Goal: Task Accomplishment & Management: Manage account settings

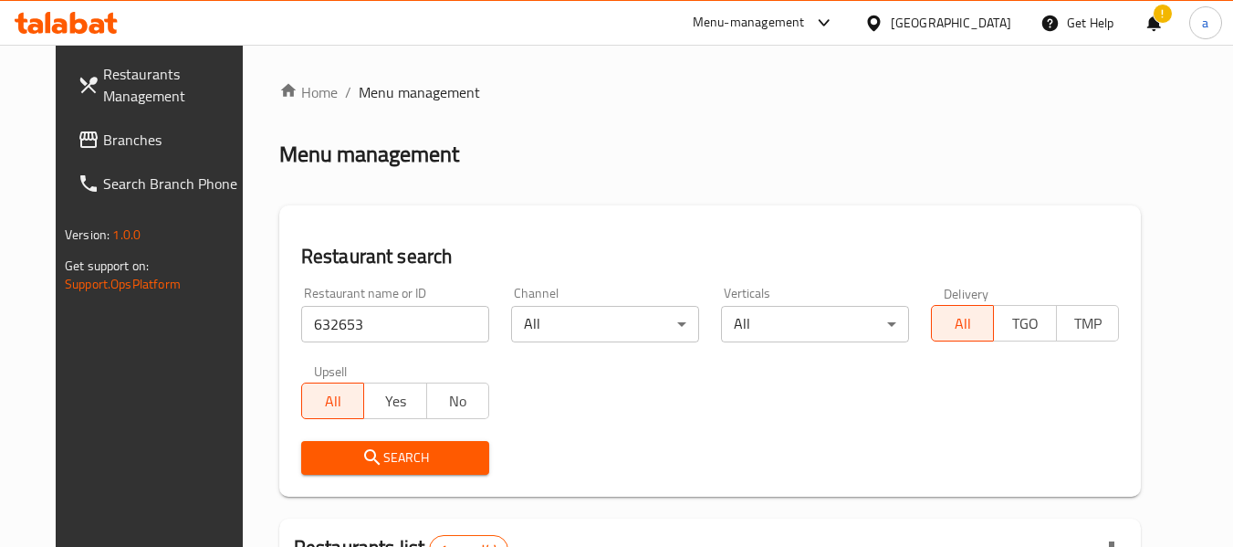
scroll to position [252, 0]
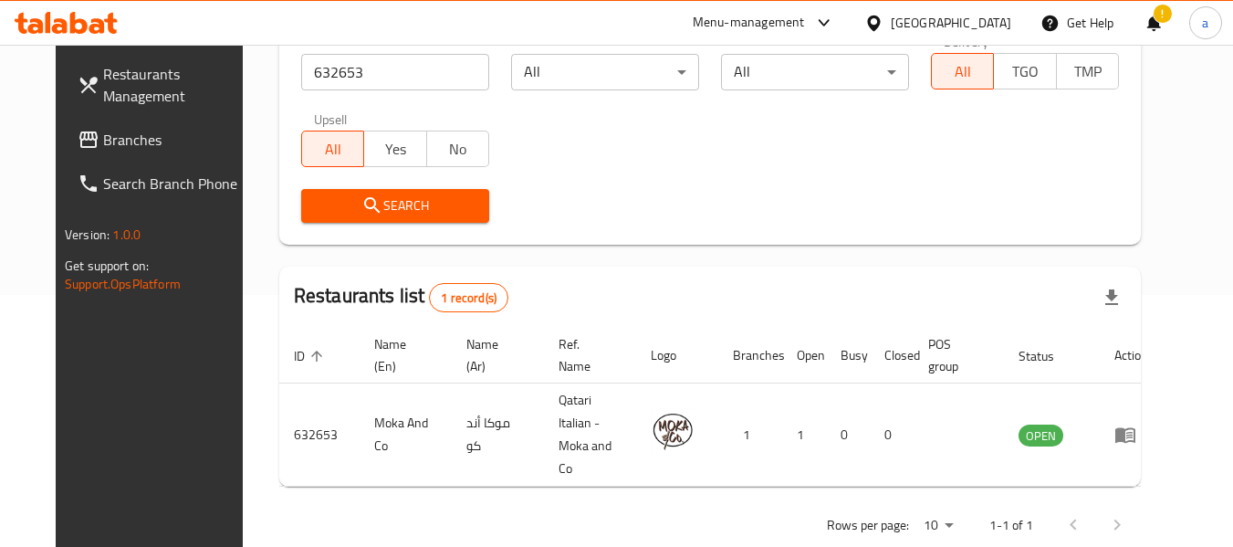
click at [981, 21] on div "Qatar" at bounding box center [951, 23] width 121 height 20
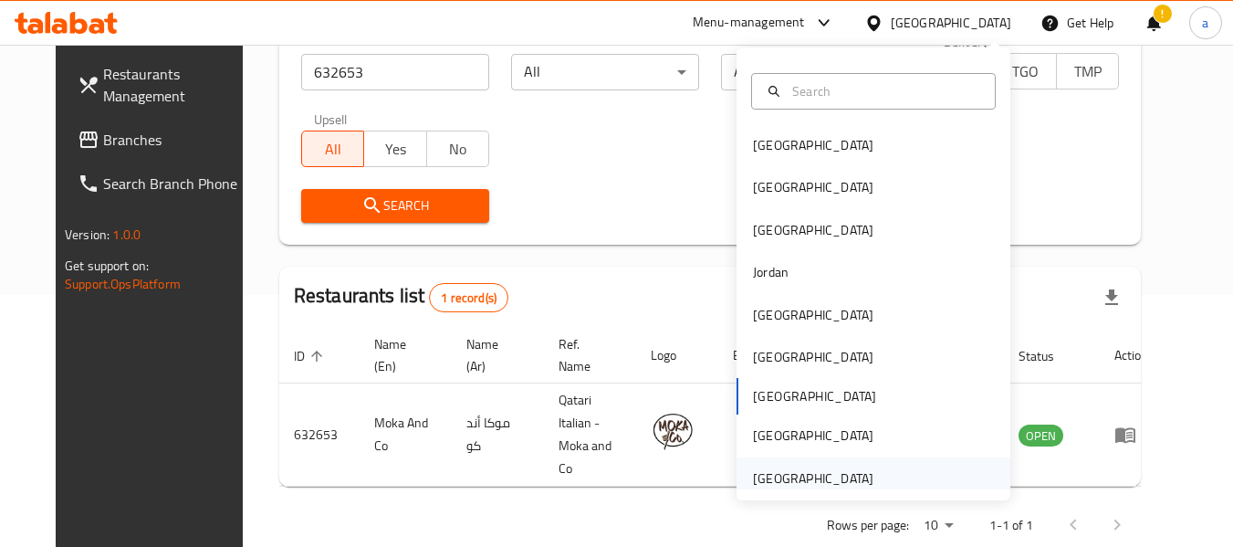
click at [781, 469] on div "[GEOGRAPHIC_DATA]" at bounding box center [813, 478] width 121 height 20
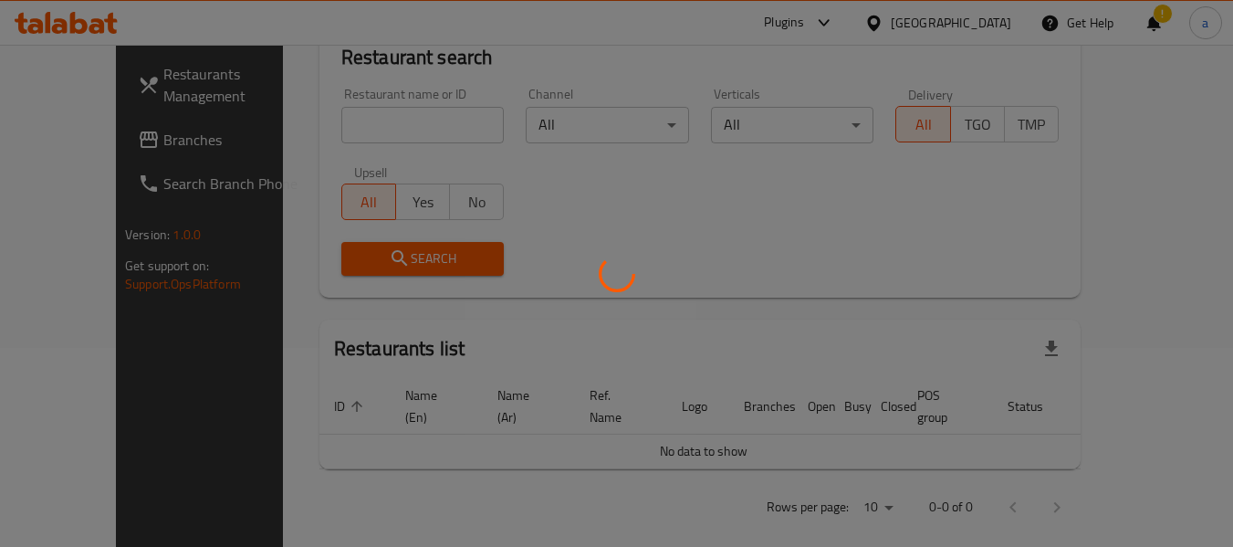
scroll to position [252, 0]
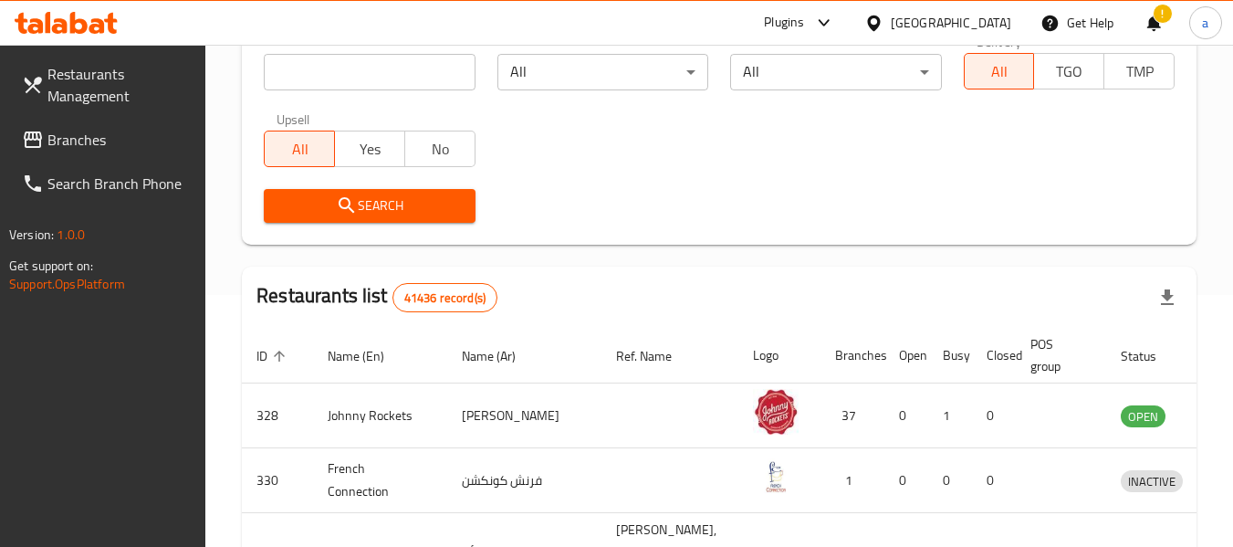
click at [48, 150] on span "Branches" at bounding box center [119, 140] width 144 height 22
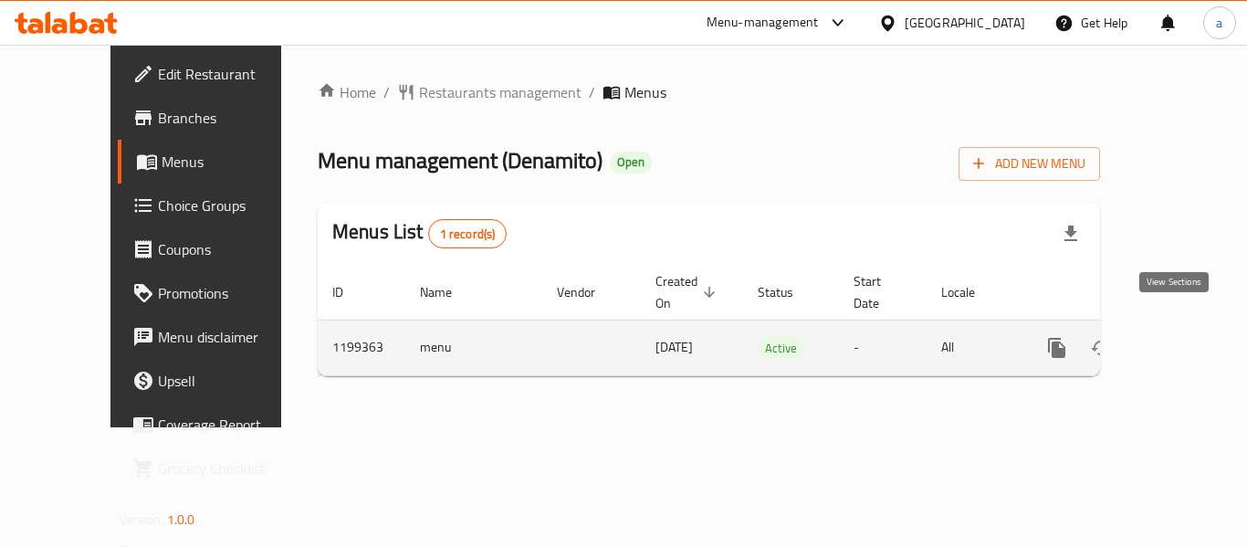
click at [1180, 337] on icon "enhanced table" at bounding box center [1189, 348] width 22 height 22
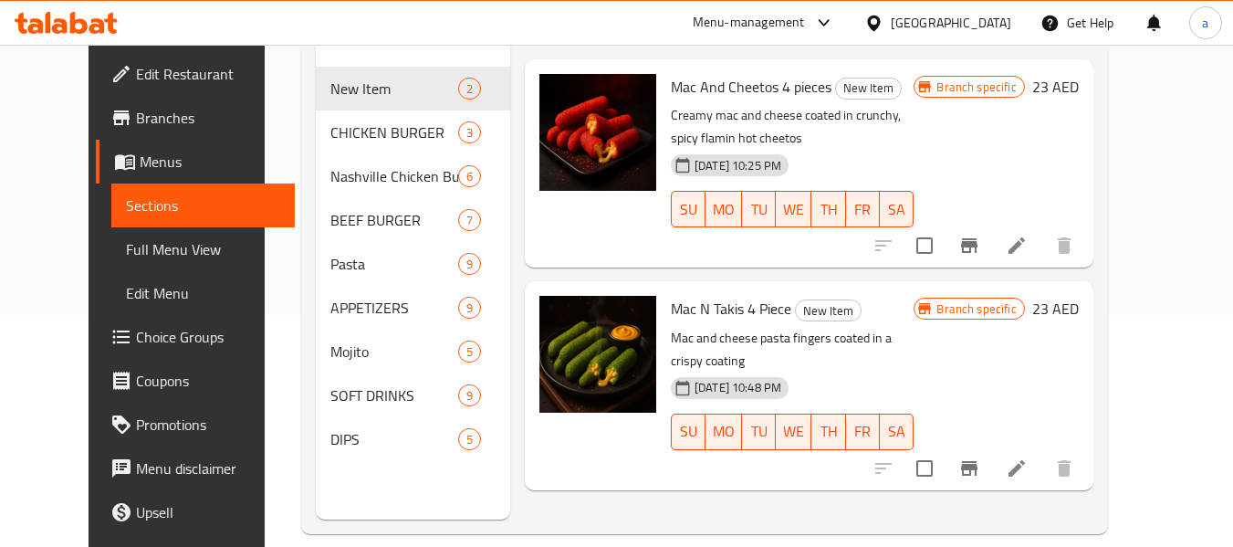
scroll to position [256, 0]
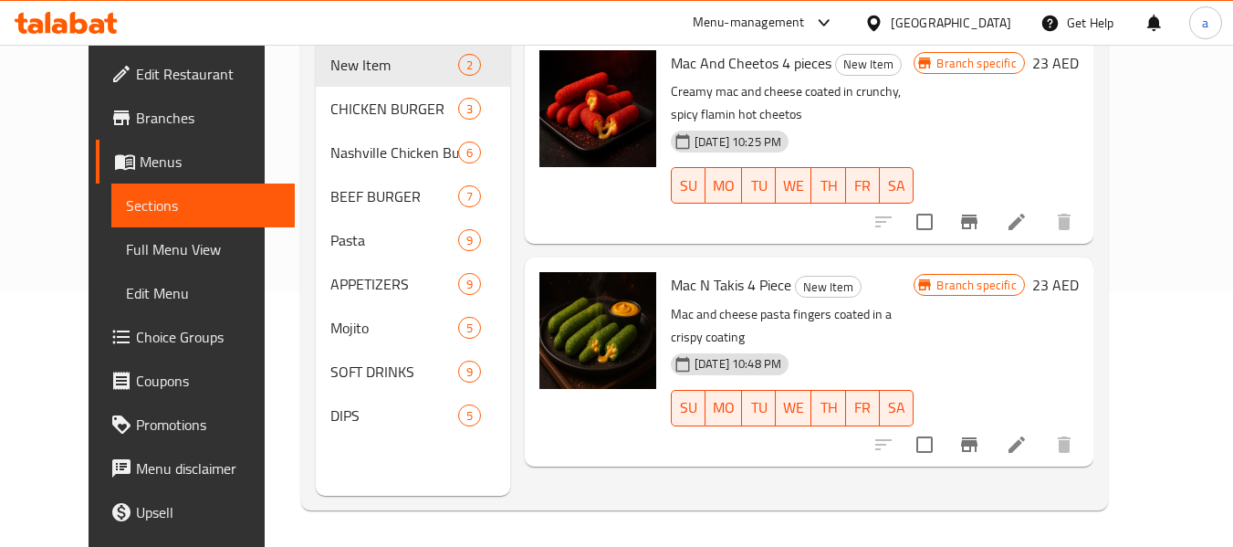
click at [136, 338] on span "Choice Groups" at bounding box center [208, 337] width 144 height 22
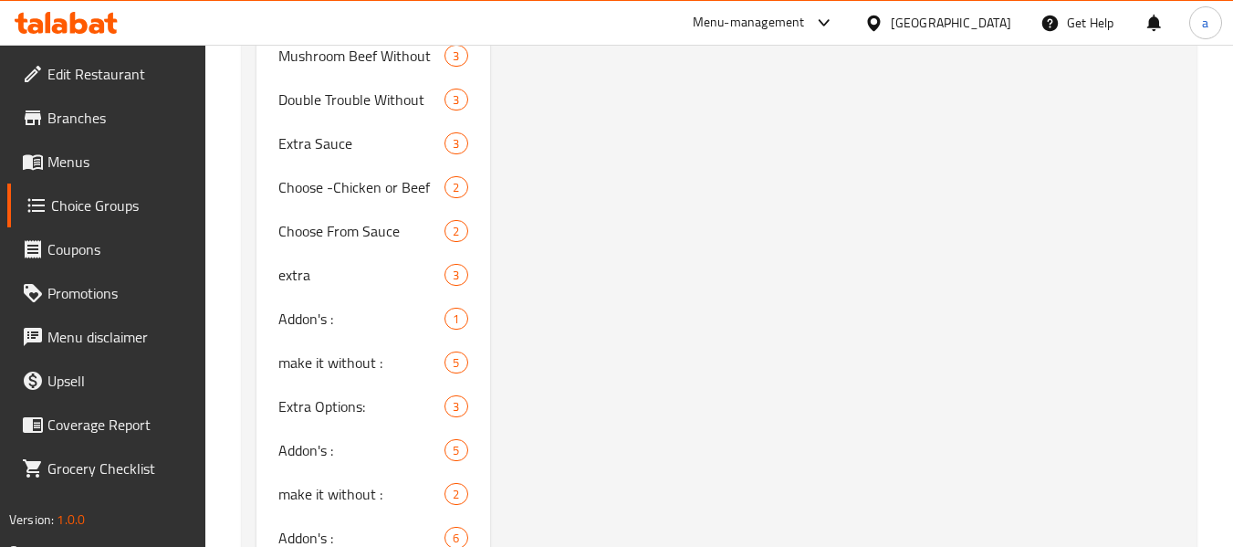
scroll to position [1599, 0]
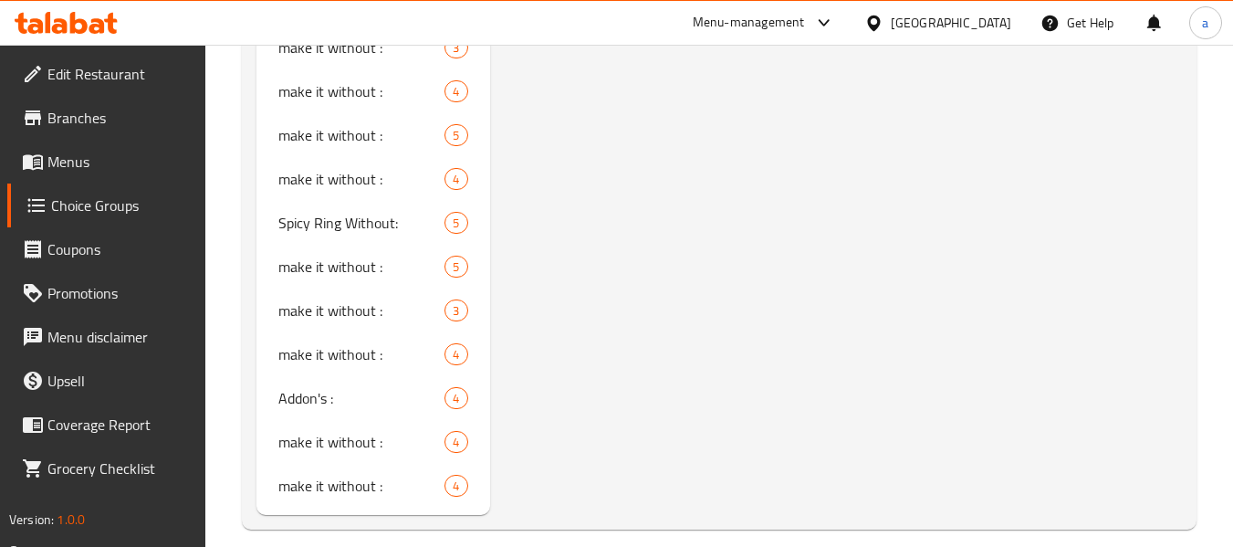
scroll to position [2242, 0]
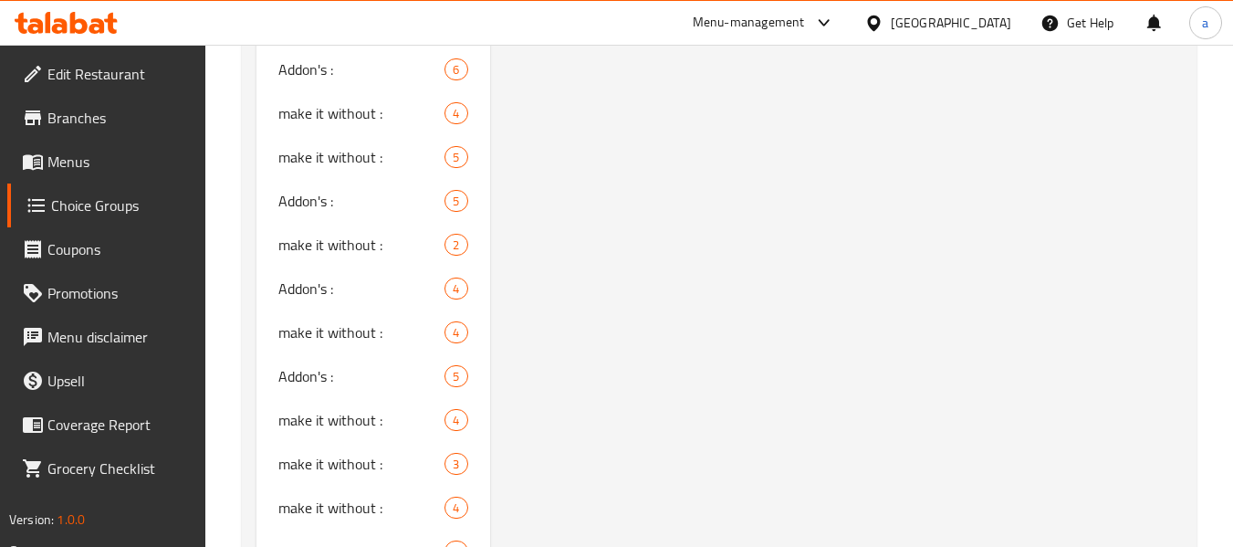
scroll to position [1603, 0]
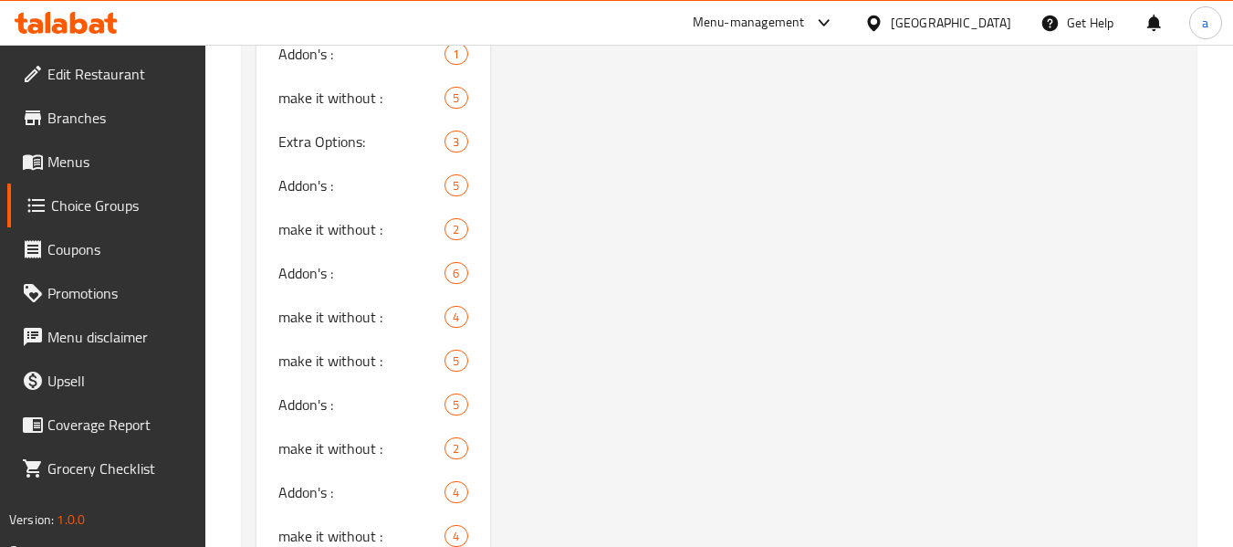
click at [91, 213] on span "Choice Groups" at bounding box center [121, 205] width 141 height 22
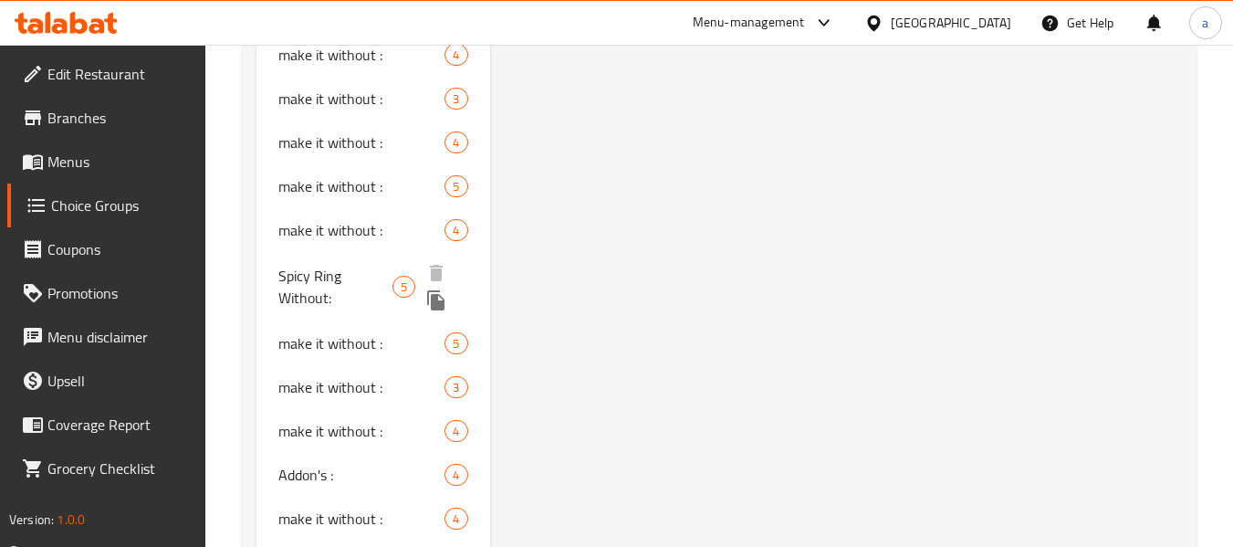
scroll to position [2174, 0]
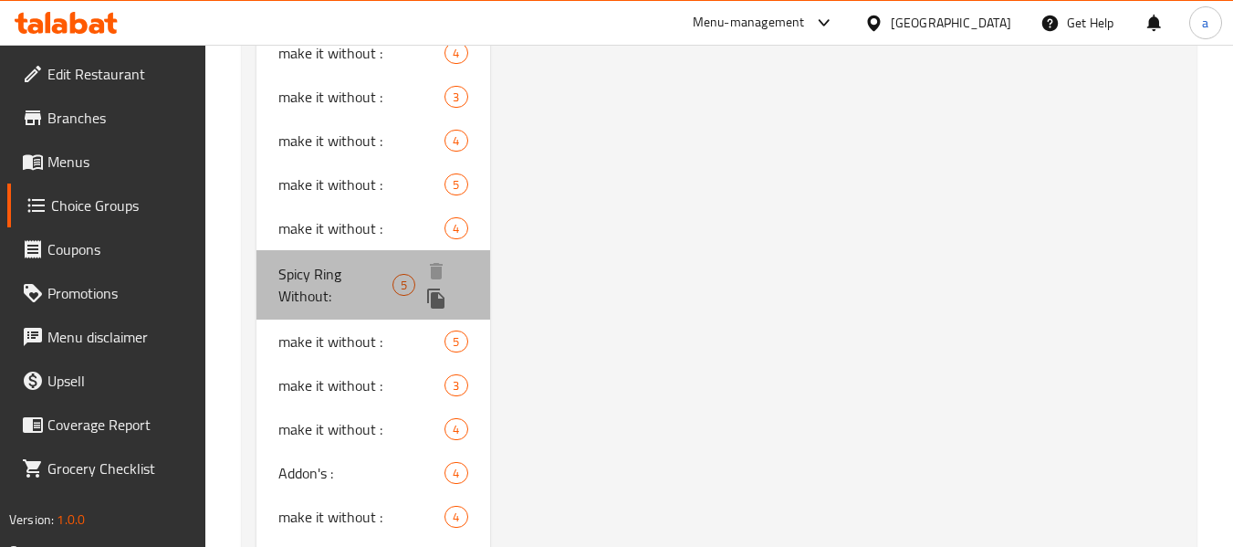
click at [347, 281] on span "Spicy Ring Without:" at bounding box center [335, 285] width 114 height 44
type input "Spicy Ring Without:"
type input "اسبايسي رنج بدون:"
type input "5"
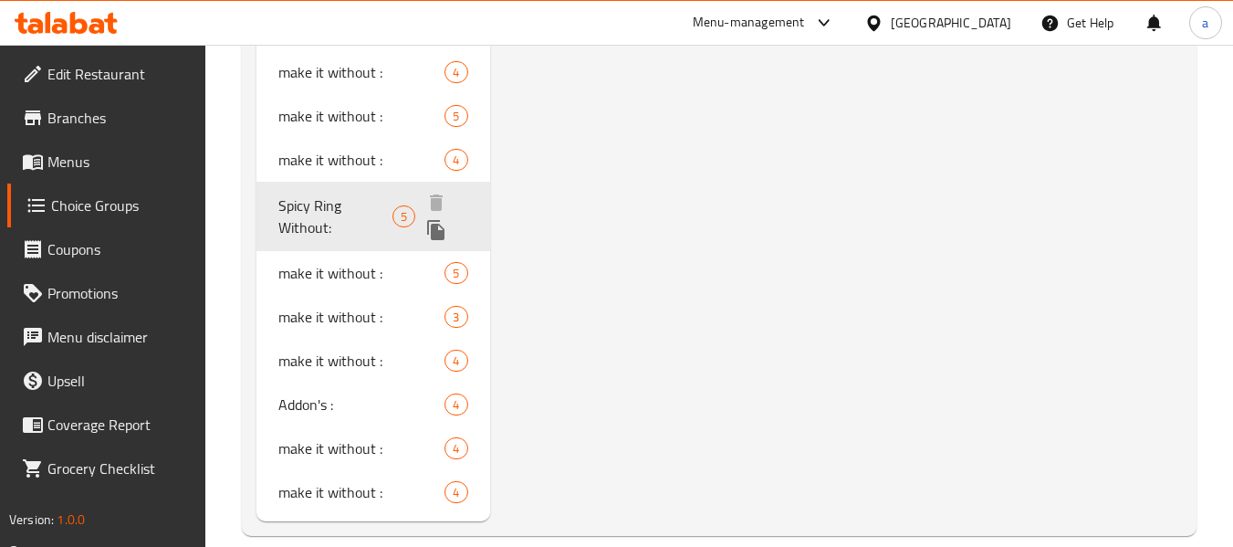
scroll to position [2244, 0]
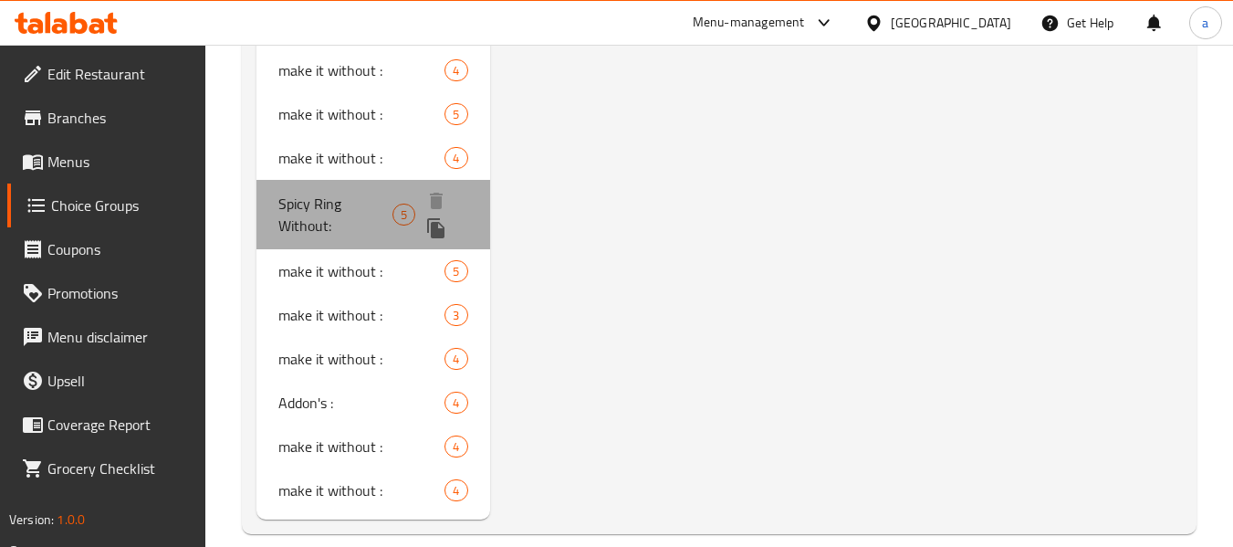
click at [349, 203] on span "Spicy Ring Without:" at bounding box center [335, 215] width 114 height 44
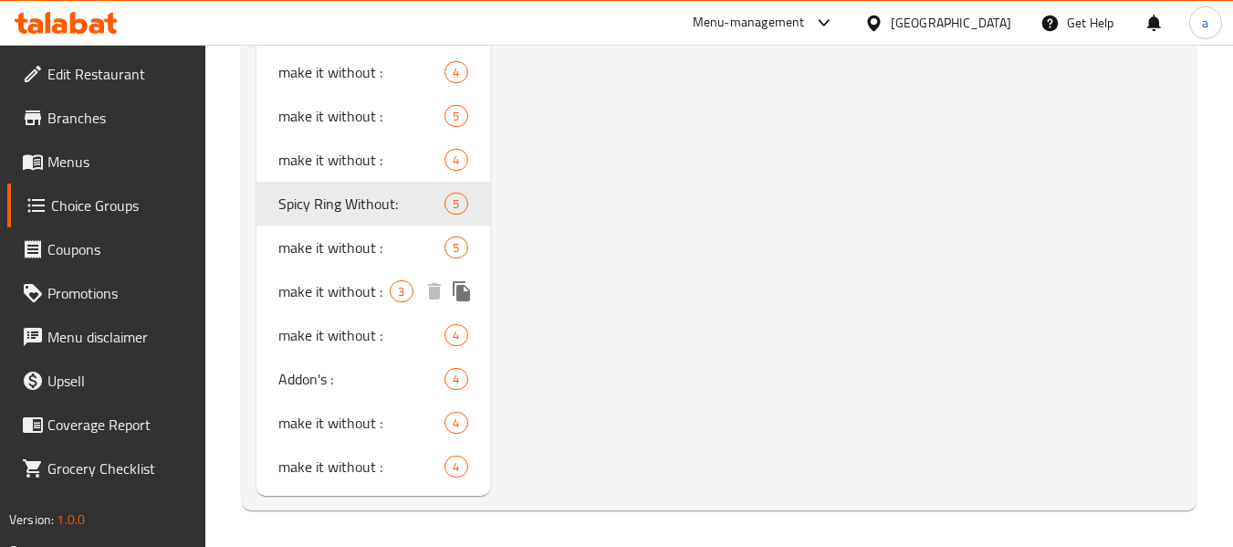
scroll to position [2242, 0]
